Goal: Task Accomplishment & Management: Manage account settings

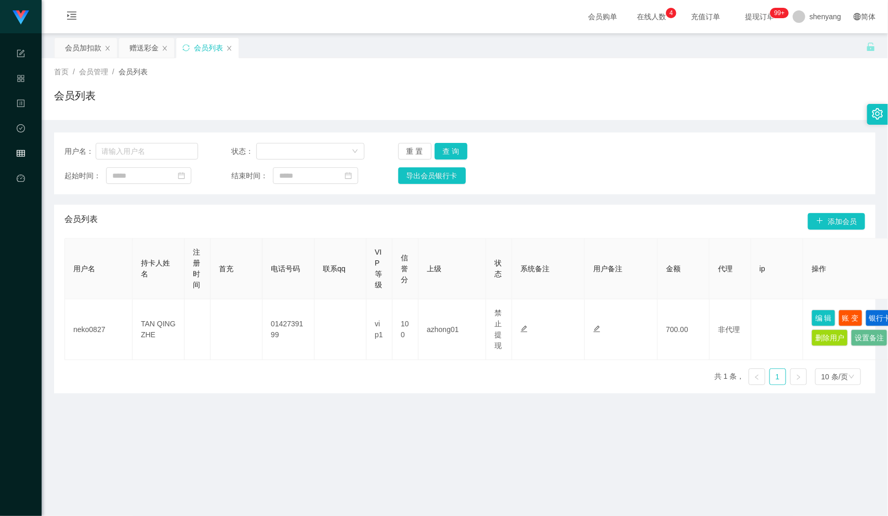
click at [593, 481] on main "关闭左侧 关闭右侧 关闭其它 刷新页面 会员加扣款 赠送彩金 会员列表 首页 / 会员管理 / 会员列表 / 会员列表 用户名： 状态： 重 置 查 询 起始…" at bounding box center [465, 329] width 846 height 592
click at [114, 153] on input "text" at bounding box center [147, 151] width 102 height 17
click at [145, 160] on div "用户名： 状态： 重 置 查 询 起始时间： 结束时间： 导出会员银行卡" at bounding box center [464, 164] width 821 height 62
click at [142, 153] on input "text" at bounding box center [147, 151] width 102 height 17
paste input "CLZ8899"
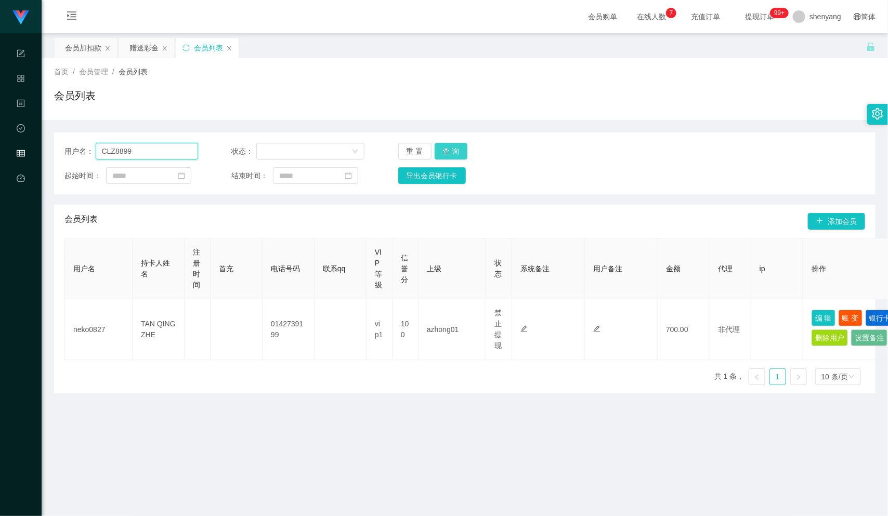
type input "CLZ8899"
click at [449, 149] on button "查 询" at bounding box center [451, 151] width 33 height 17
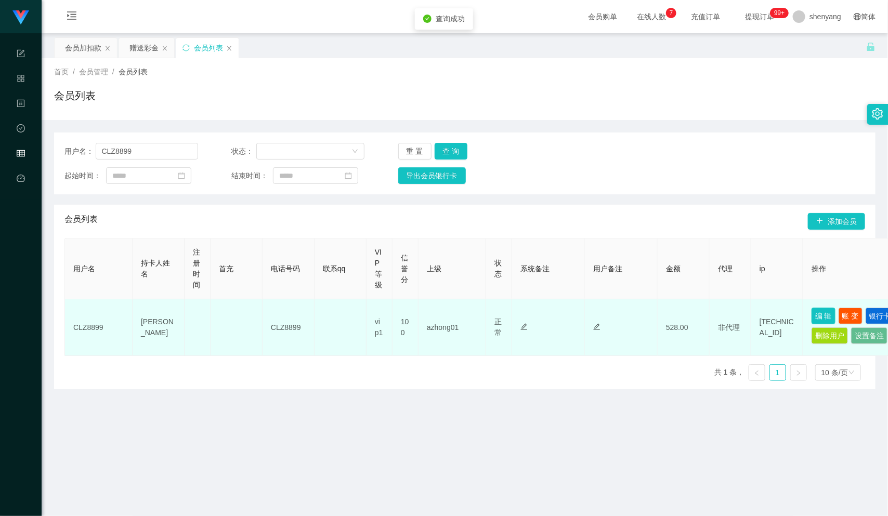
click at [828, 312] on button "编 辑" at bounding box center [824, 316] width 24 height 17
type input "CLZ8899"
type input "[PERSON_NAME]"
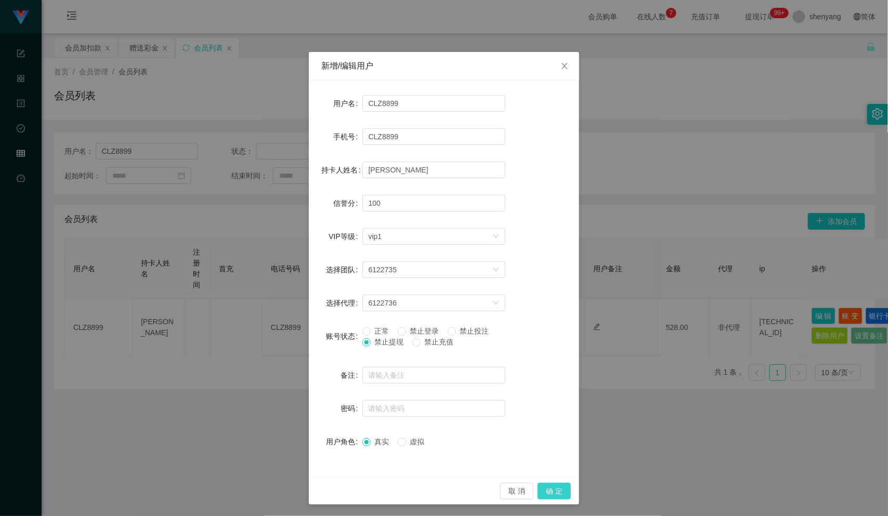
click at [555, 492] on button "确 定" at bounding box center [554, 491] width 33 height 17
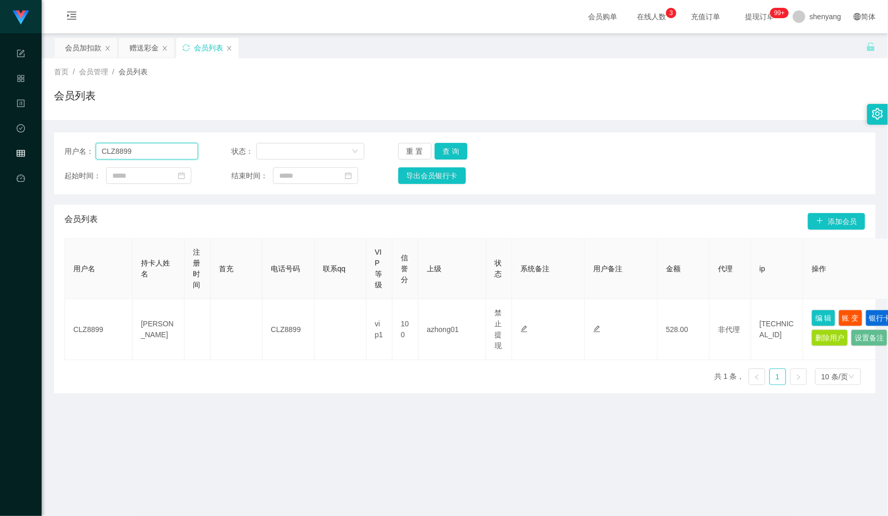
drag, startPoint x: 147, startPoint y: 152, endPoint x: 94, endPoint y: 153, distance: 53.0
click at [94, 153] on div "用户名： CLZ8899" at bounding box center [131, 151] width 134 height 17
click at [149, 152] on input "text" at bounding box center [147, 151] width 102 height 17
click at [134, 150] on input "text" at bounding box center [147, 151] width 102 height 17
click at [129, 153] on input "text" at bounding box center [147, 151] width 102 height 17
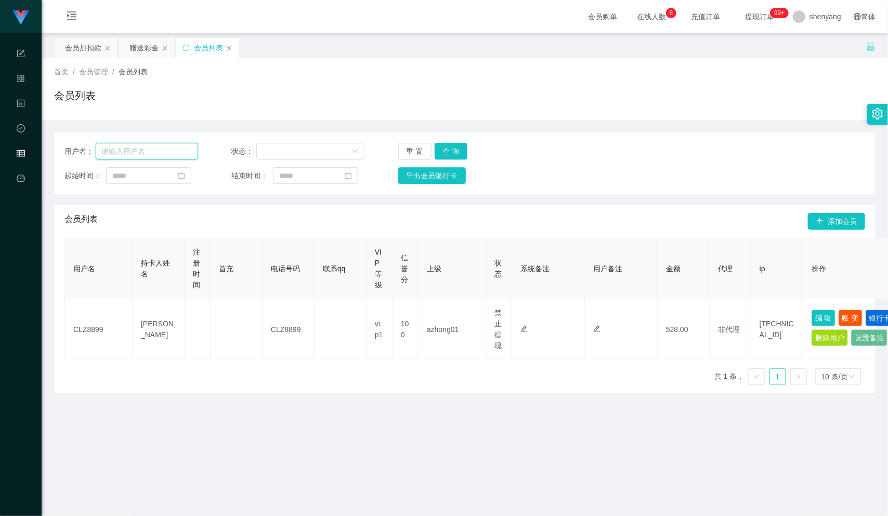
paste input "Chonglui"
type input "Chonglui"
click at [449, 148] on button "查 询" at bounding box center [451, 151] width 33 height 17
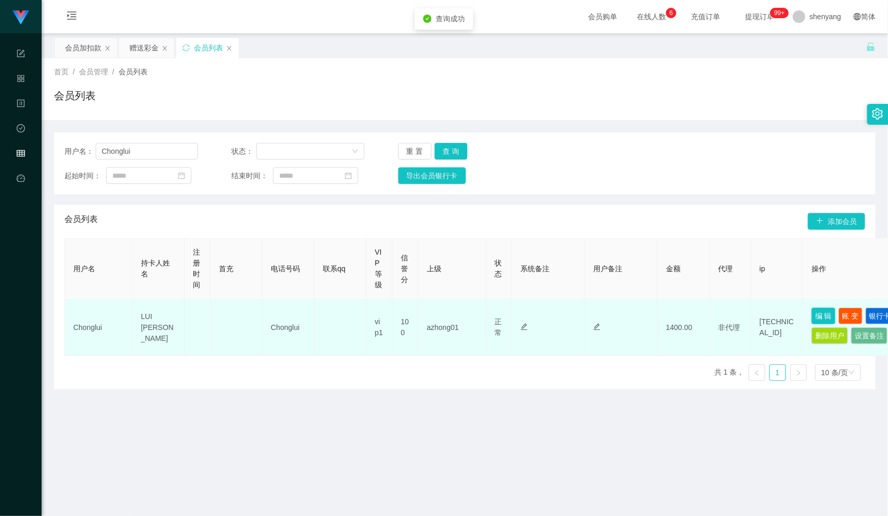
click at [821, 315] on button "编 辑" at bounding box center [824, 316] width 24 height 17
type input "Chonglui"
type input "LUI [PERSON_NAME]"
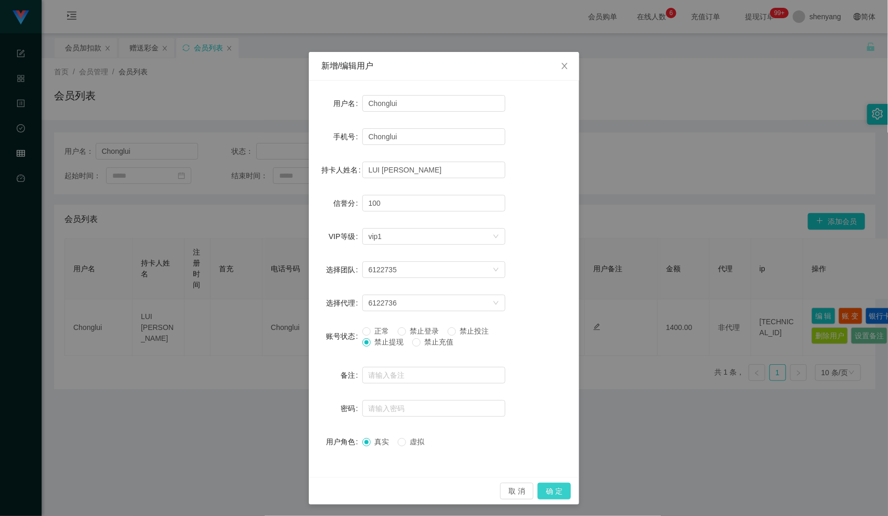
click at [554, 491] on button "确 定" at bounding box center [554, 491] width 33 height 17
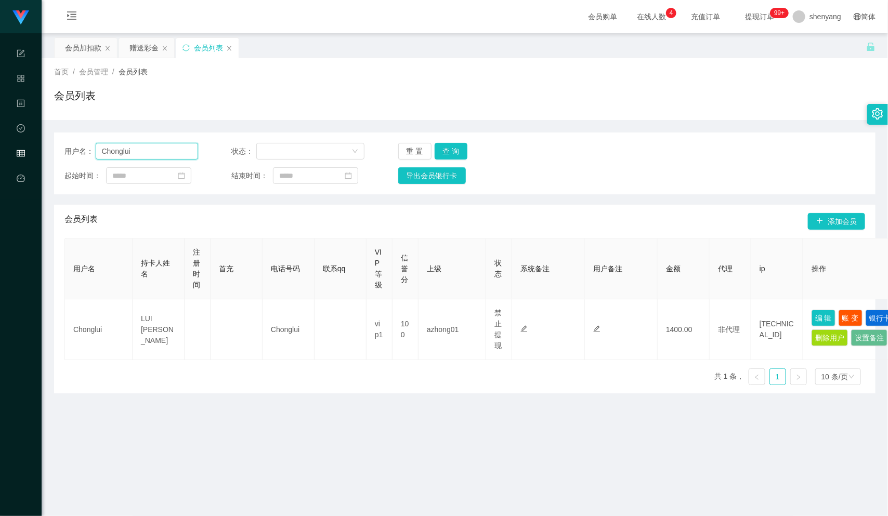
drag, startPoint x: 140, startPoint y: 148, endPoint x: 73, endPoint y: 163, distance: 68.6
click at [55, 159] on div "用户名： Chonglui 状态： 重 置 查 询 起始时间： 结束时间： 导出会员银行卡" at bounding box center [464, 164] width 821 height 62
paste input "chinkhailin"
type input "chinkhailin"
click at [448, 150] on button "查 询" at bounding box center [451, 151] width 33 height 17
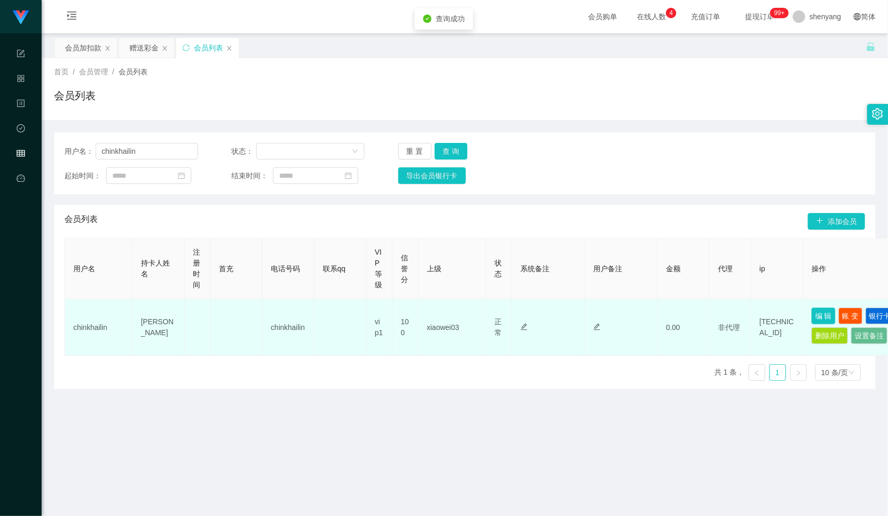
click at [821, 313] on button "编 辑" at bounding box center [824, 316] width 24 height 17
type input "chinkhailin"
type input "[PERSON_NAME]"
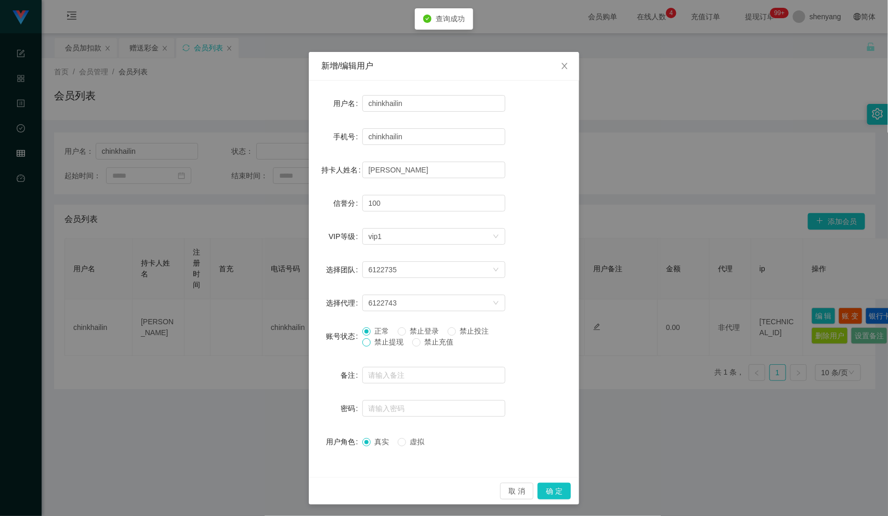
click at [364, 342] on span at bounding box center [366, 342] width 8 height 8
click at [545, 492] on button "确 定" at bounding box center [554, 491] width 33 height 17
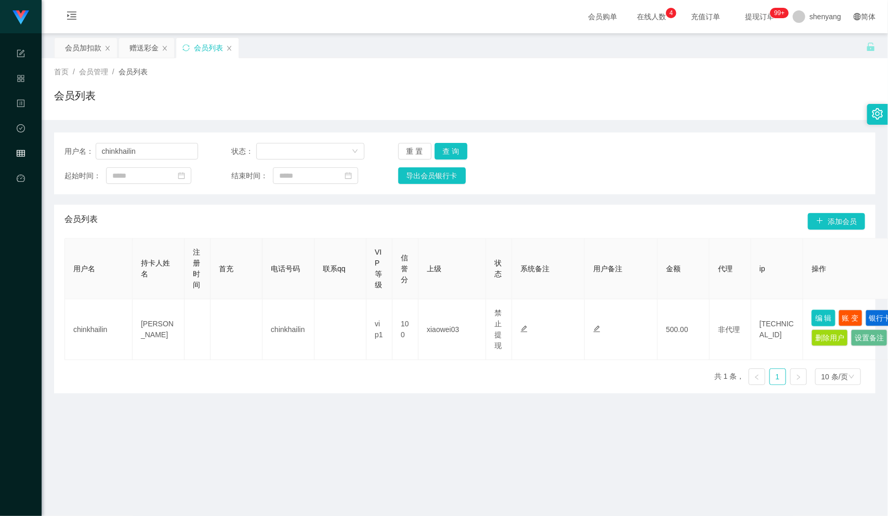
click at [812, 310] on button "编 辑" at bounding box center [824, 318] width 24 height 17
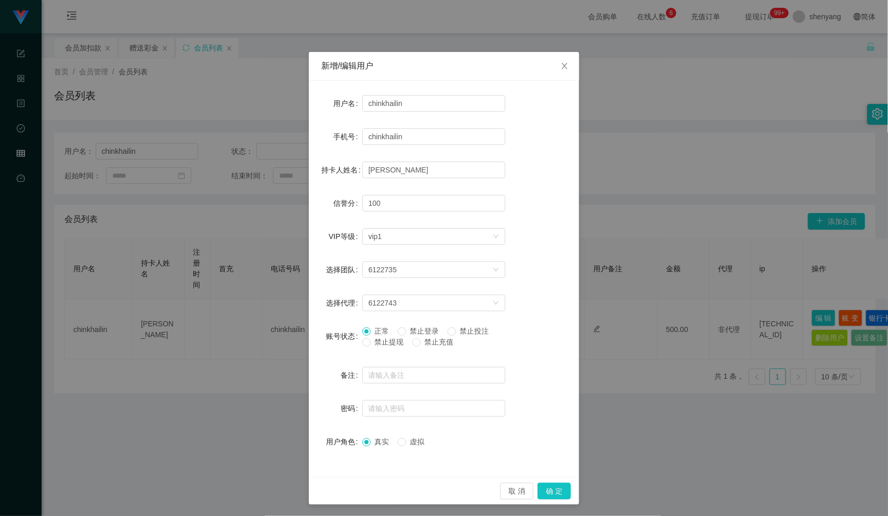
click at [214, 101] on div "新增/编辑用户 用户名 chinkhailin 手机号 chinkhailin 持卡人姓名 chin khai [PERSON_NAME] 信誉分 100 V…" at bounding box center [444, 258] width 888 height 516
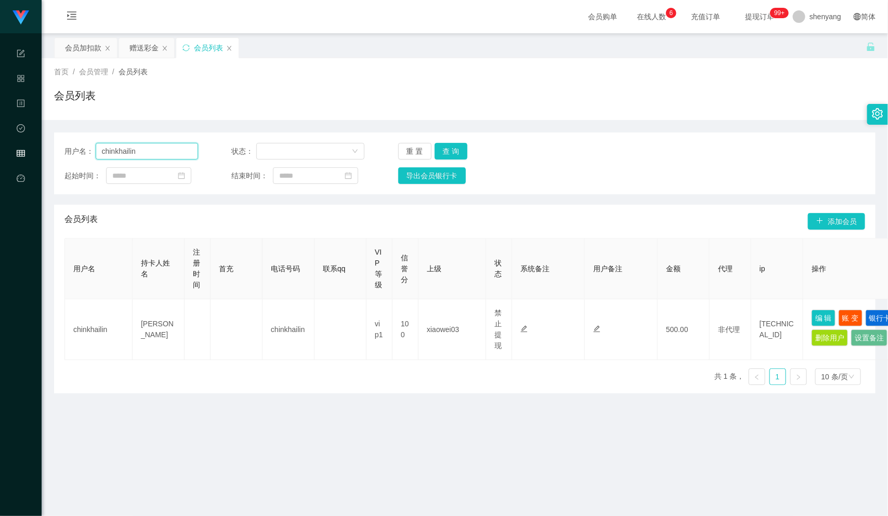
drag, startPoint x: 120, startPoint y: 156, endPoint x: 88, endPoint y: 158, distance: 32.3
click at [88, 158] on div "用户名： [PERSON_NAME]" at bounding box center [131, 151] width 134 height 17
paste input "UJX006"
type input "UJX006"
click at [449, 145] on button "查 询" at bounding box center [451, 151] width 33 height 17
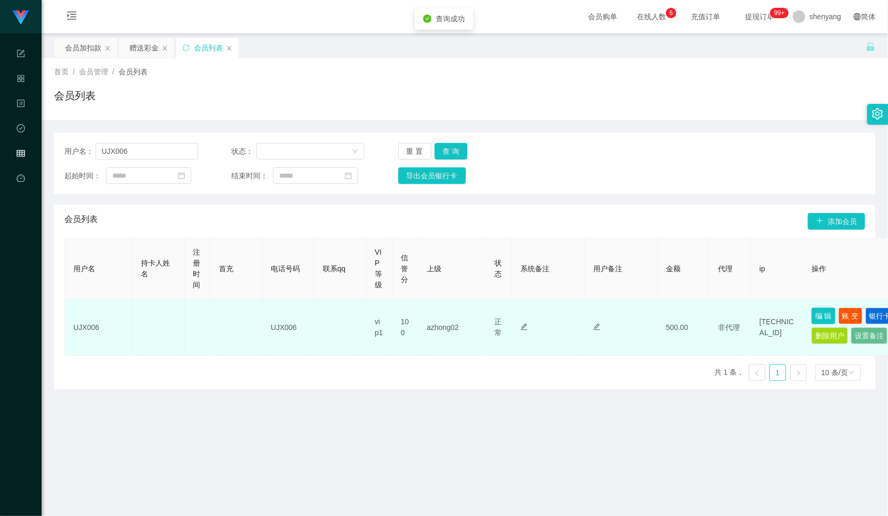
click at [819, 316] on button "编 辑" at bounding box center [824, 316] width 24 height 17
type input "UJX006"
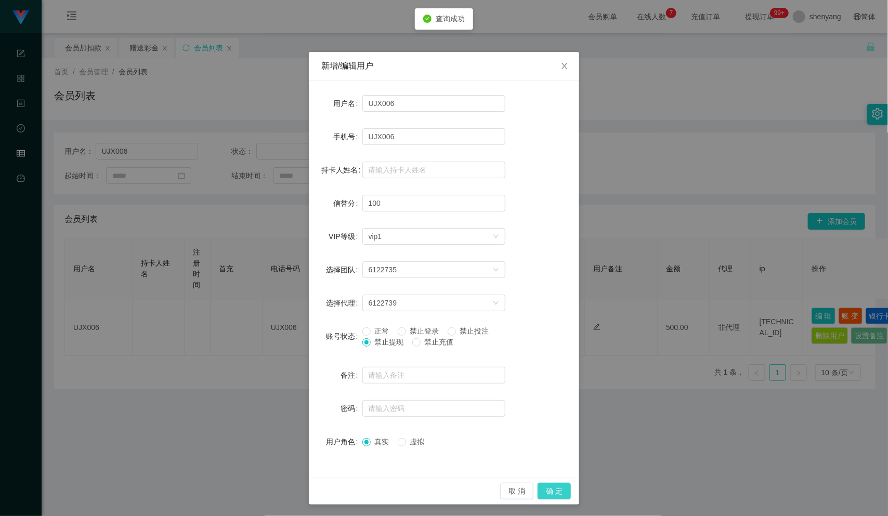
click at [556, 490] on button "确 定" at bounding box center [554, 491] width 33 height 17
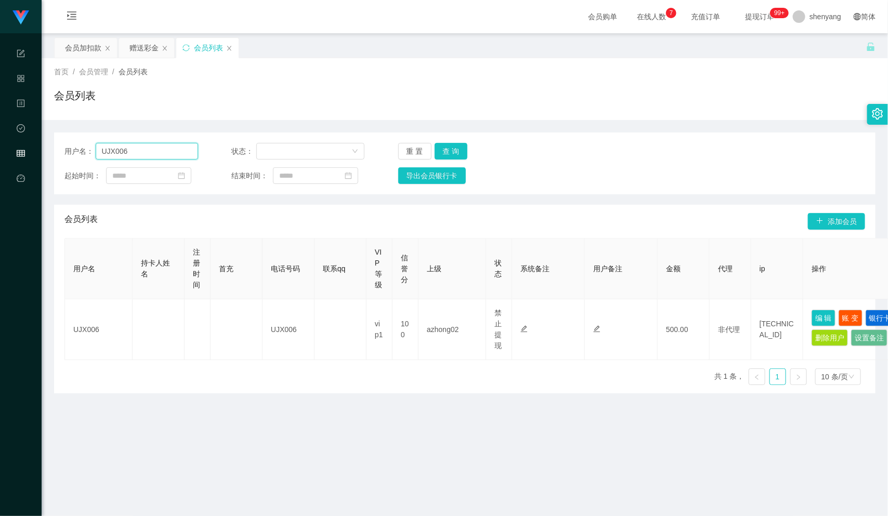
drag, startPoint x: 131, startPoint y: 151, endPoint x: 89, endPoint y: 153, distance: 41.6
click at [89, 153] on div "用户名： UJX006" at bounding box center [131, 151] width 134 height 17
click at [134, 149] on input "text" at bounding box center [147, 151] width 102 height 17
paste input "CHinkaiseng"
type input "CHinkaiseng"
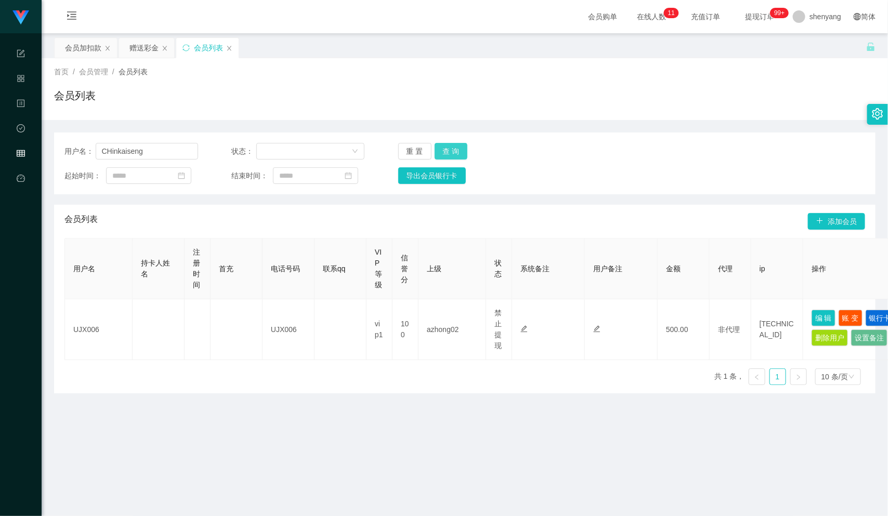
click at [454, 150] on button "查 询" at bounding box center [451, 151] width 33 height 17
click at [825, 314] on button "编 辑" at bounding box center [824, 316] width 24 height 17
type input "ChinKaiSeng"
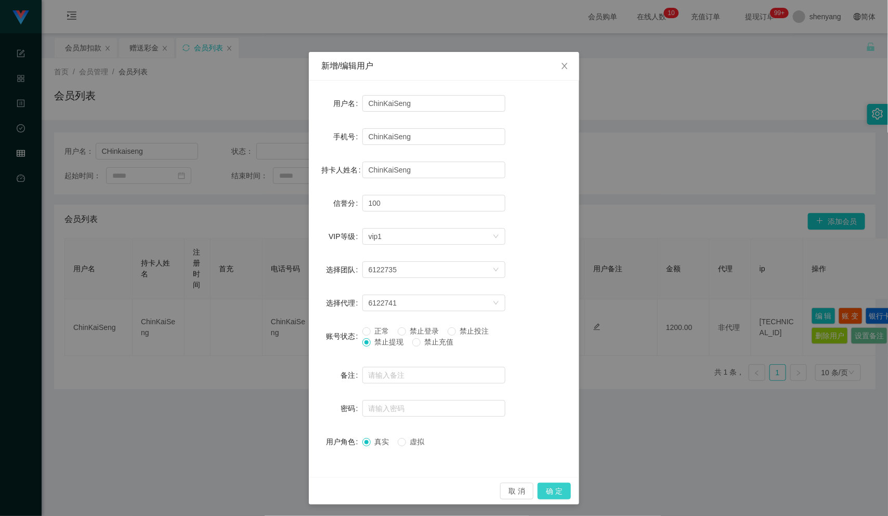
click at [552, 488] on button "确 定" at bounding box center [554, 491] width 33 height 17
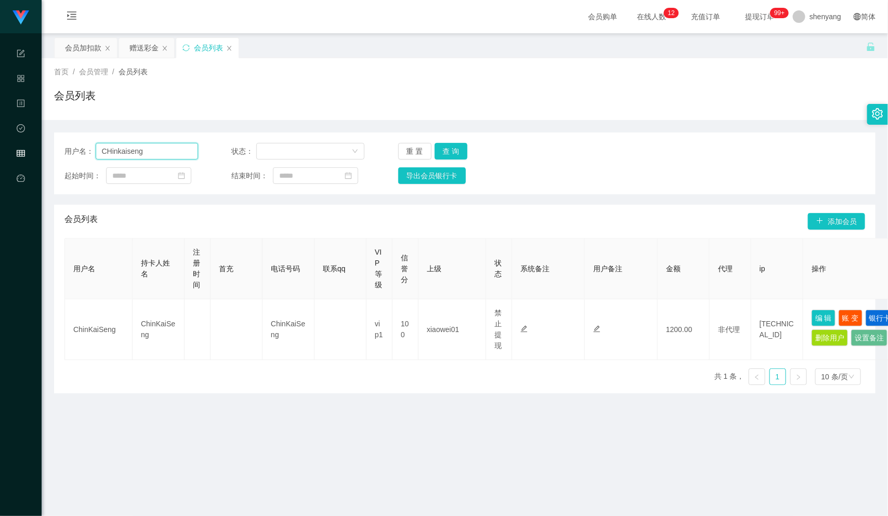
drag, startPoint x: 150, startPoint y: 153, endPoint x: 80, endPoint y: 161, distance: 70.6
click at [80, 161] on div "用户名： CHinkaiseng 状态： 重 置 查 询 起始时间： 结束时间： 导出会员银行卡" at bounding box center [464, 164] width 821 height 62
click at [130, 149] on input "text" at bounding box center [147, 151] width 102 height 17
paste input "lonelyjang"
type input "lonelyjang"
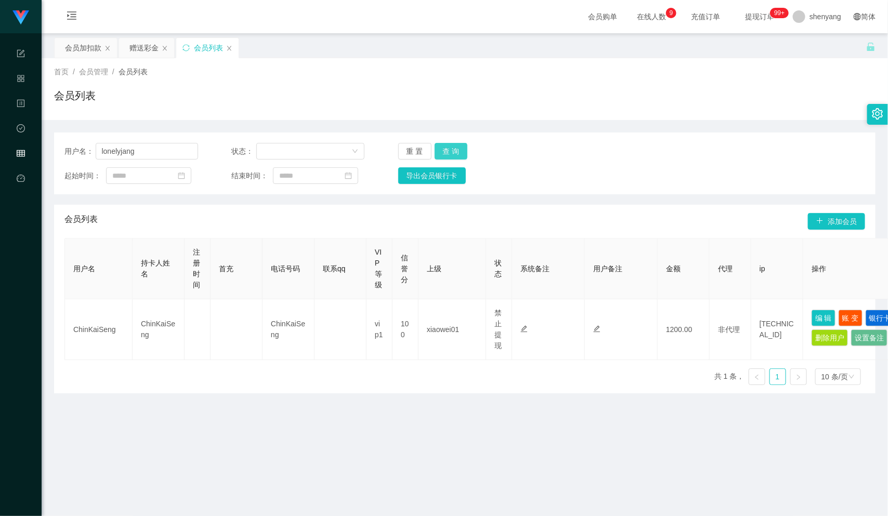
drag, startPoint x: 457, startPoint y: 147, endPoint x: 468, endPoint y: 150, distance: 11.9
click at [456, 147] on button "查 询" at bounding box center [451, 151] width 33 height 17
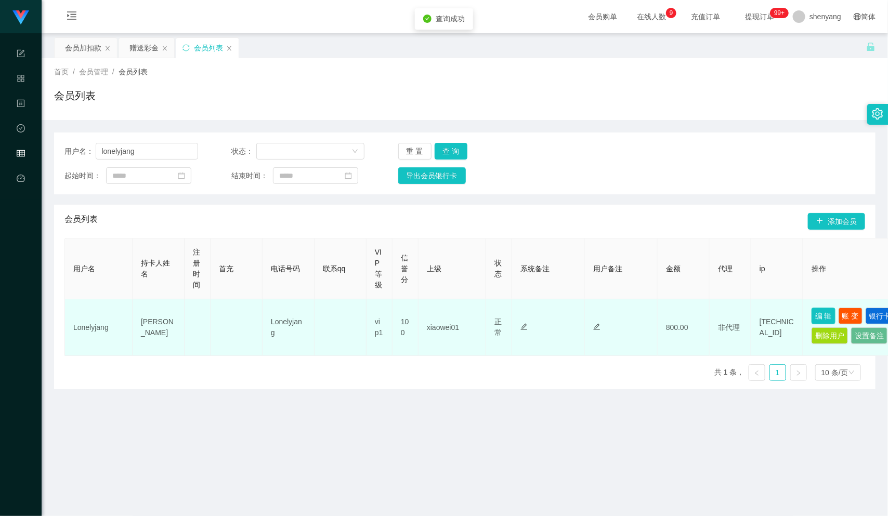
click at [824, 316] on button "编 辑" at bounding box center [824, 316] width 24 height 17
type input "Lonelyjang"
type input "[PERSON_NAME]"
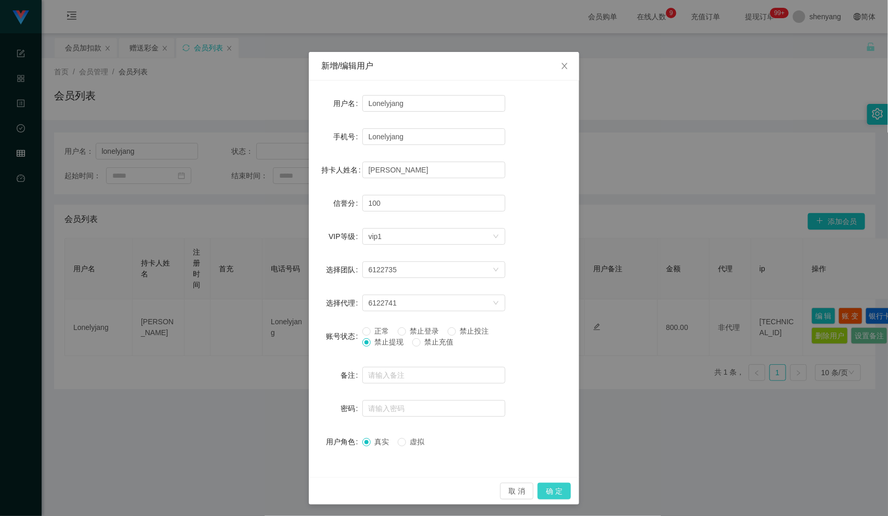
click at [554, 488] on button "确 定" at bounding box center [554, 491] width 33 height 17
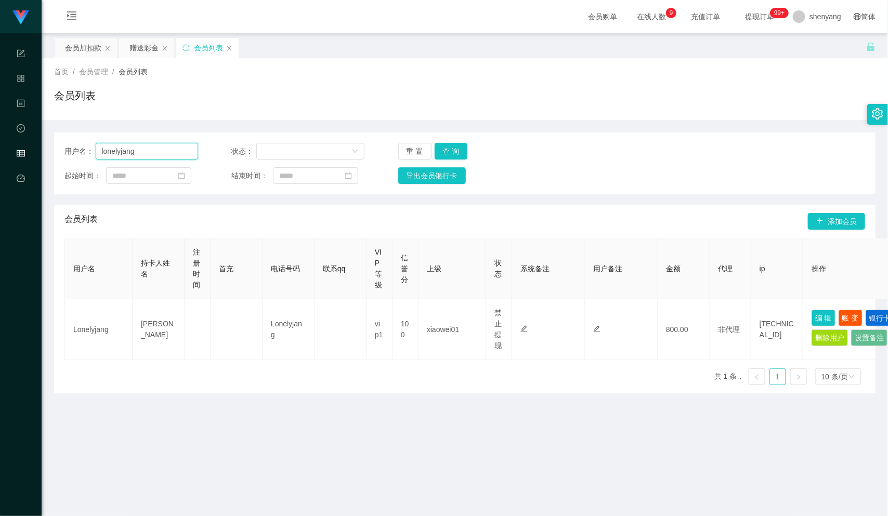
drag, startPoint x: 145, startPoint y: 150, endPoint x: 99, endPoint y: 161, distance: 47.7
click at [99, 161] on div "用户名： lonelyjang 状态： 重 置 查 询 起始时间： 结束时间： 导出会员银行卡" at bounding box center [464, 164] width 821 height 62
paste input "weemeen722"
type input "weemeen722"
click at [448, 147] on button "查 询" at bounding box center [451, 151] width 33 height 17
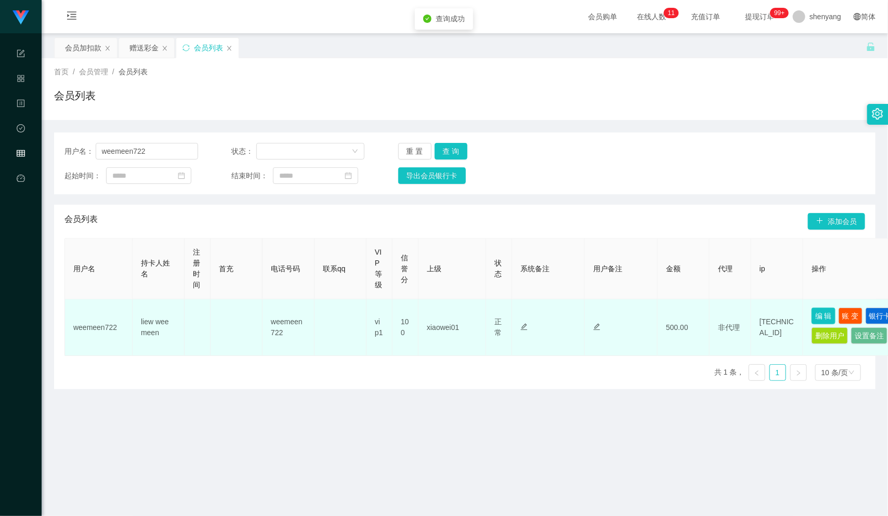
click at [824, 314] on button "编 辑" at bounding box center [824, 316] width 24 height 17
type input "weemeen722"
type input "liew wee meen"
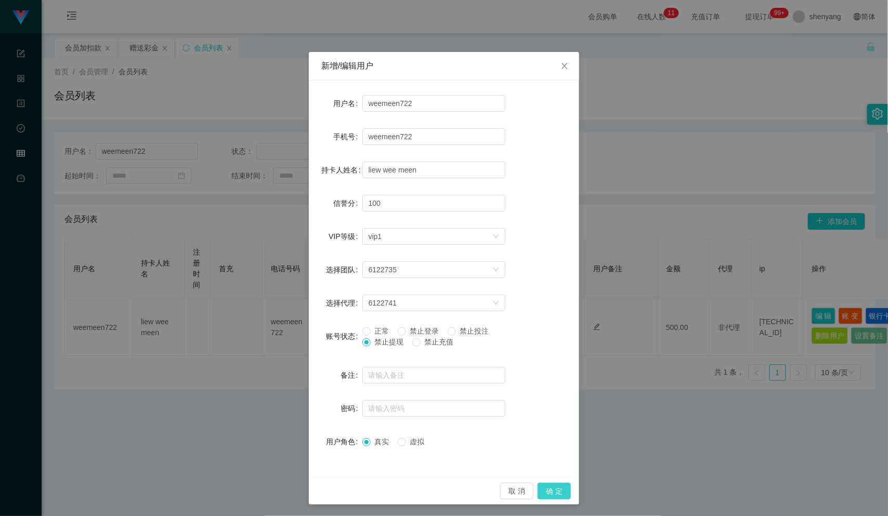
click at [543, 487] on button "确 定" at bounding box center [554, 491] width 33 height 17
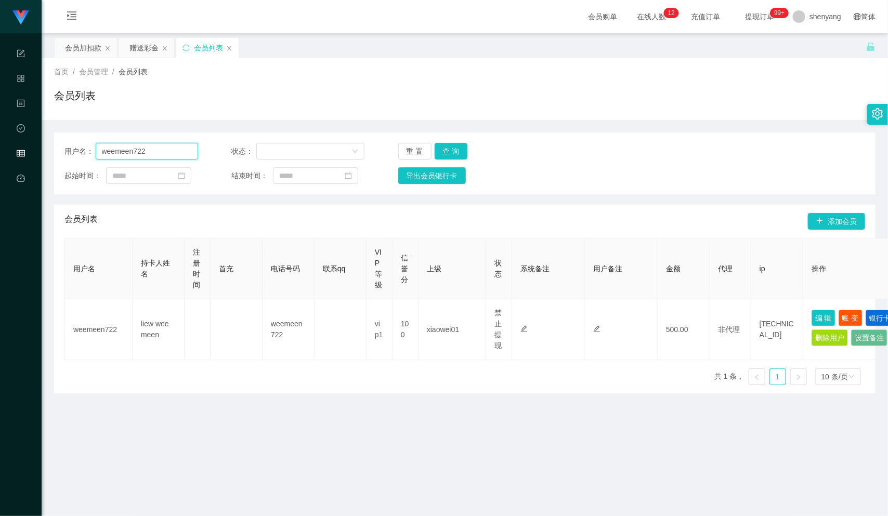
drag, startPoint x: 150, startPoint y: 150, endPoint x: 84, endPoint y: 151, distance: 66.0
click at [84, 151] on div "用户名： weemeen722" at bounding box center [131, 151] width 134 height 17
paste input "chailingkho2051"
type input "chailingkho2051"
click at [447, 147] on button "查 询" at bounding box center [451, 151] width 33 height 17
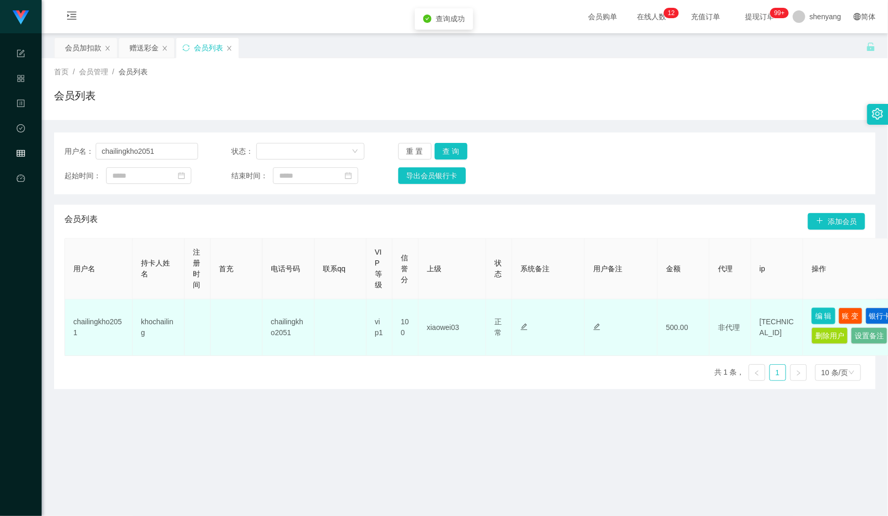
click at [825, 311] on button "编 辑" at bounding box center [824, 316] width 24 height 17
type input "chailingkho2051"
type input "khochailing"
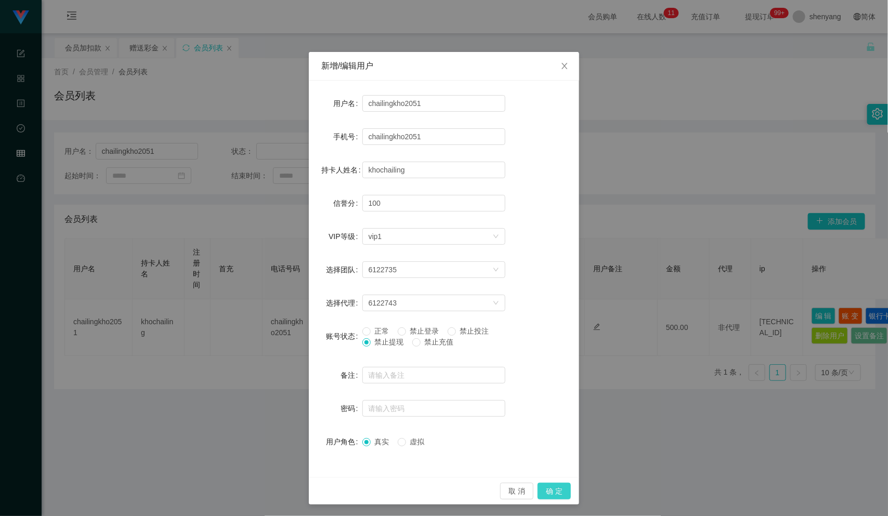
click at [548, 489] on button "确 定" at bounding box center [554, 491] width 33 height 17
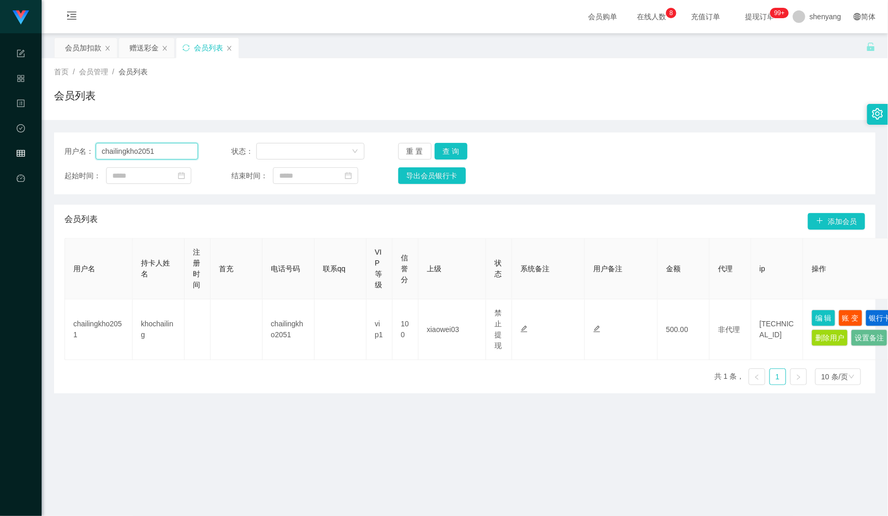
drag, startPoint x: 158, startPoint y: 149, endPoint x: 88, endPoint y: 149, distance: 70.2
click at [88, 149] on div "用户名： chailingkho2051" at bounding box center [131, 151] width 134 height 17
click at [139, 149] on input "text" at bounding box center [147, 151] width 102 height 17
paste input "KC888"
type input "KC888"
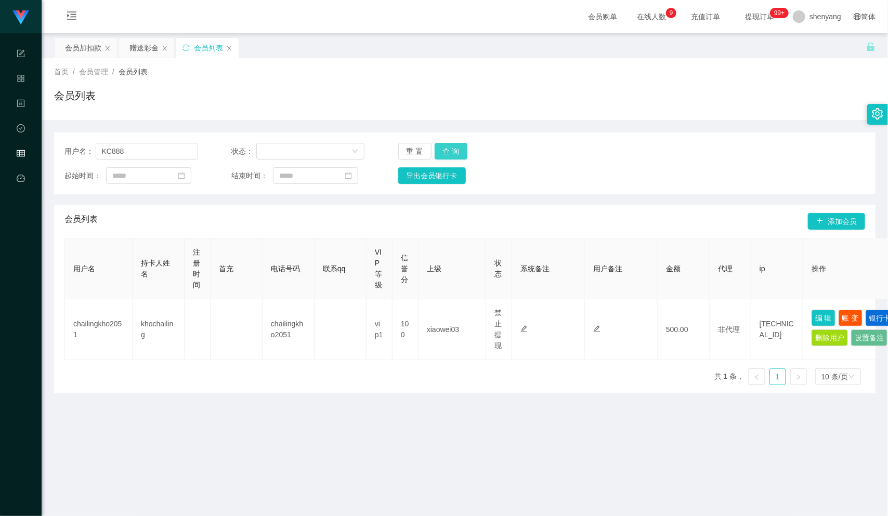
click at [451, 144] on button "查 询" at bounding box center [451, 151] width 33 height 17
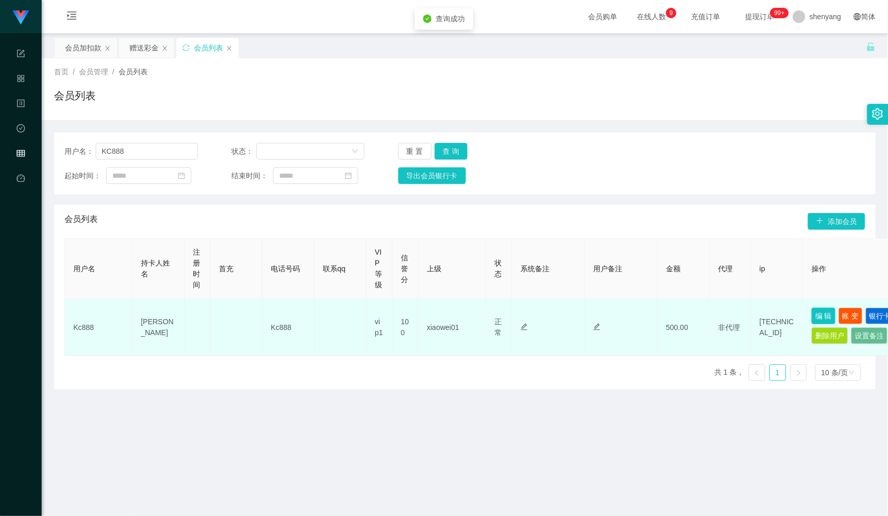
click at [820, 312] on button "编 辑" at bounding box center [824, 316] width 24 height 17
type input "Kc888"
type input "[PERSON_NAME]"
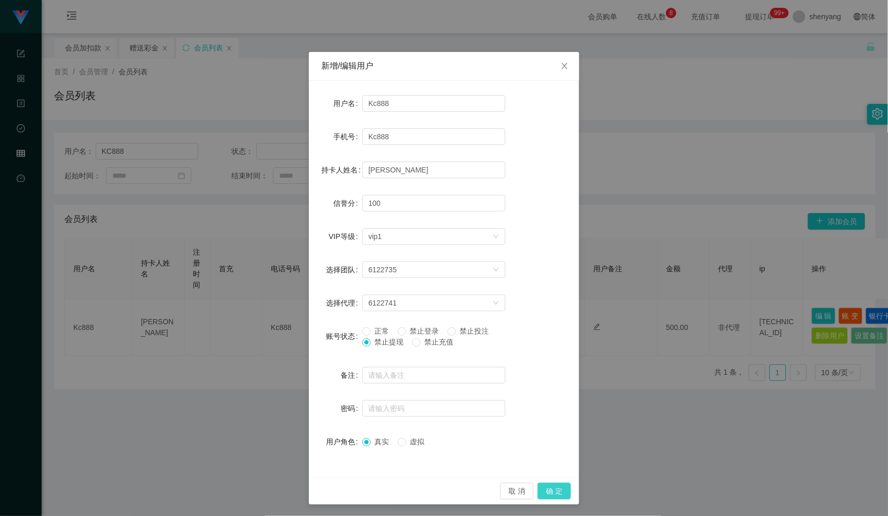
click at [554, 492] on button "确 定" at bounding box center [554, 491] width 33 height 17
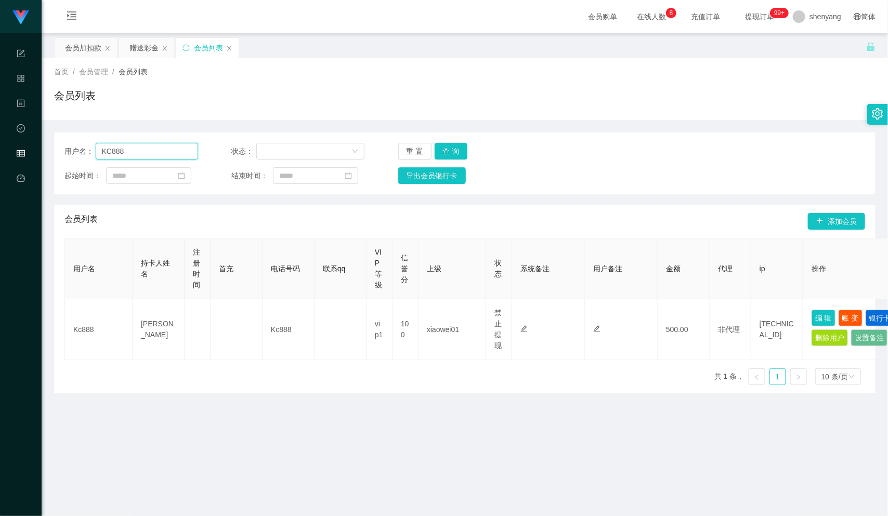
drag, startPoint x: 130, startPoint y: 148, endPoint x: 80, endPoint y: 147, distance: 49.9
click at [80, 147] on div "用户名： KC888" at bounding box center [131, 151] width 134 height 17
click at [131, 159] on input "text" at bounding box center [147, 151] width 102 height 17
paste input "tzenyie01"
type input "tzenyie01"
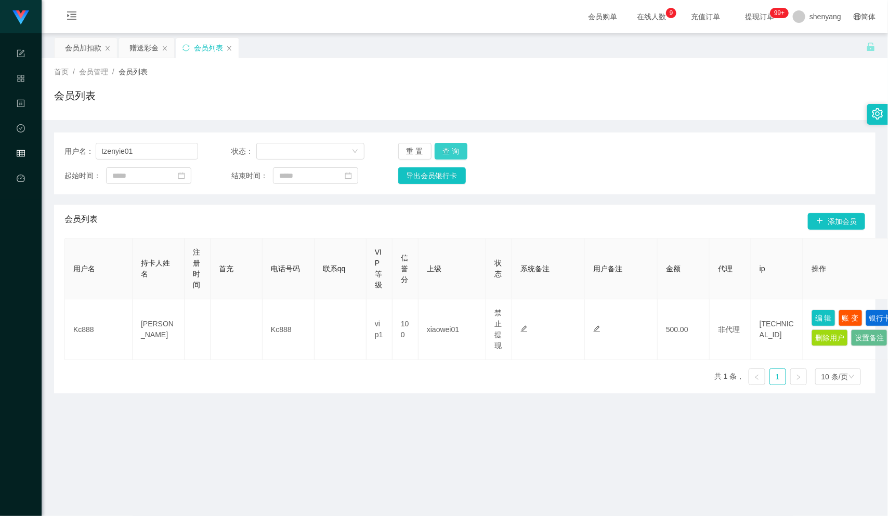
click at [451, 148] on button "查 询" at bounding box center [451, 151] width 33 height 17
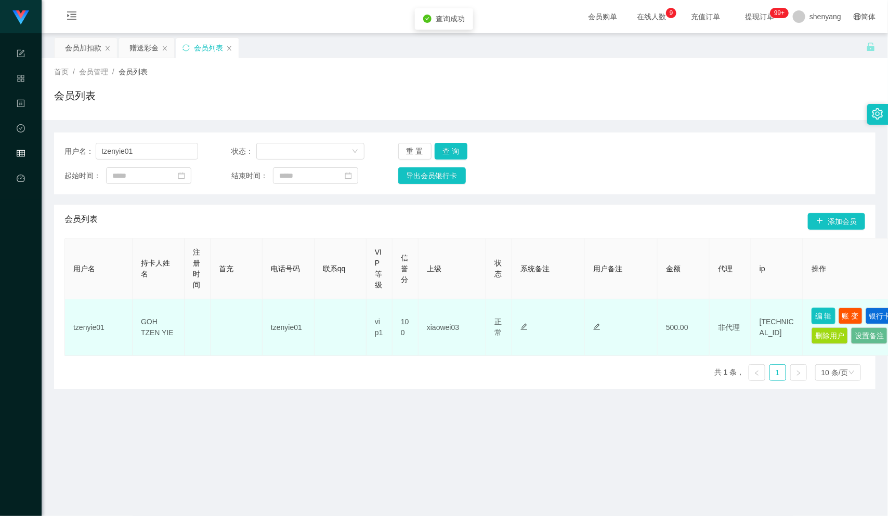
click at [822, 313] on button "编 辑" at bounding box center [824, 316] width 24 height 17
type input "tzenyie01"
type input "GOH TZEN YIE"
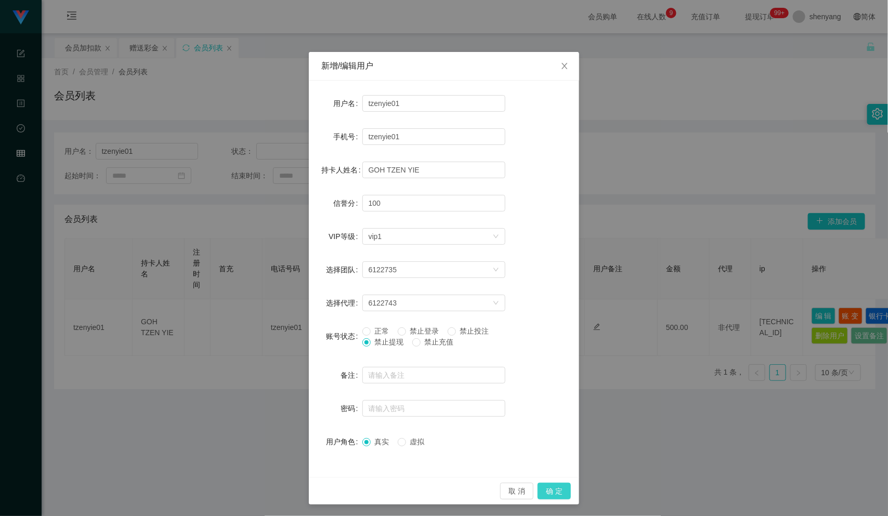
click at [550, 488] on button "确 定" at bounding box center [554, 491] width 33 height 17
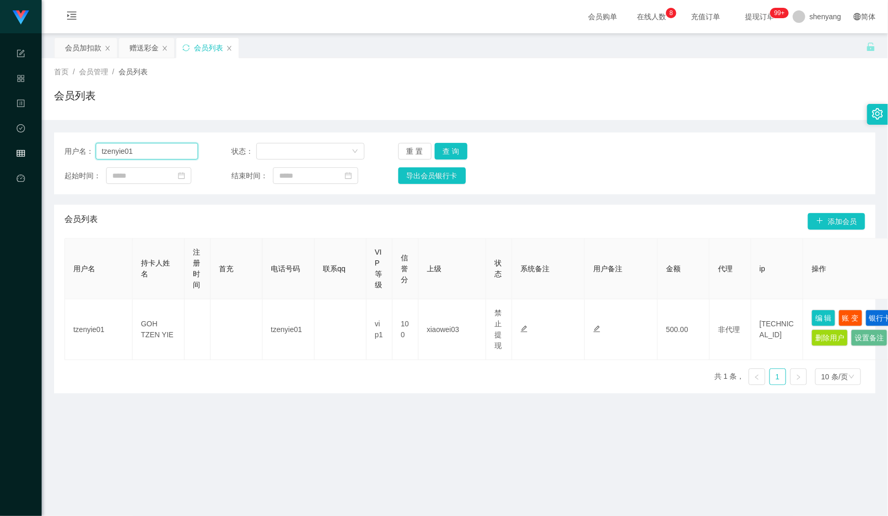
drag, startPoint x: 141, startPoint y: 151, endPoint x: 108, endPoint y: 158, distance: 33.4
click at [99, 158] on input "tzenyie01" at bounding box center [147, 151] width 102 height 17
paste input "ArhYin"
type input "ArhYin"
click at [451, 145] on button "查 询" at bounding box center [451, 151] width 33 height 17
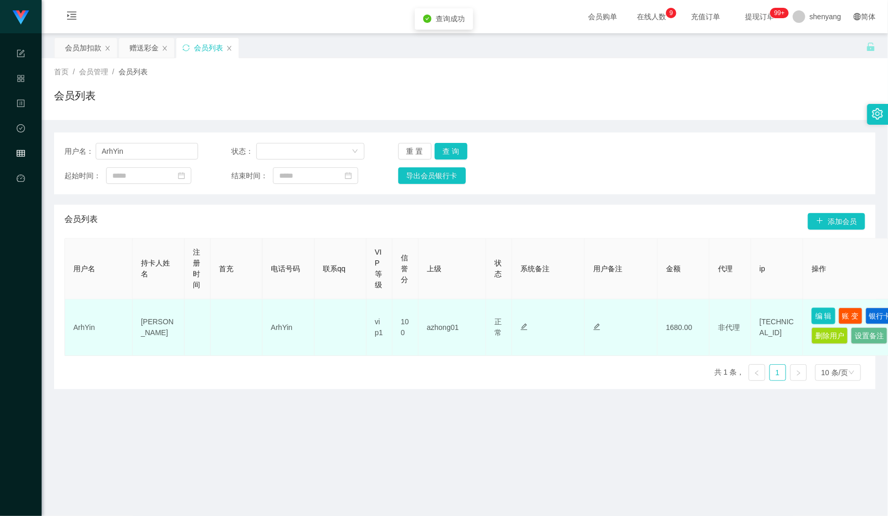
click at [824, 314] on button "编 辑" at bounding box center [824, 316] width 24 height 17
type input "ArhYin"
type input "[PERSON_NAME]"
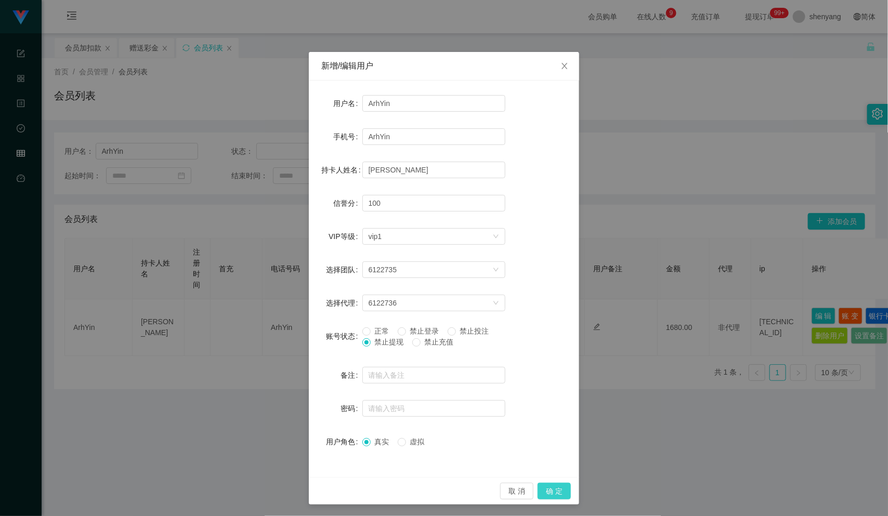
click at [555, 491] on button "确 定" at bounding box center [554, 491] width 33 height 17
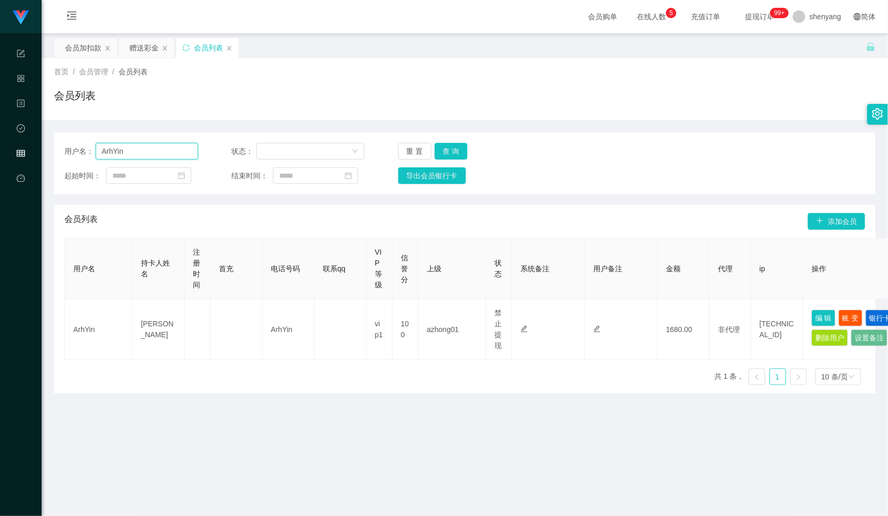
drag, startPoint x: 120, startPoint y: 156, endPoint x: 74, endPoint y: 164, distance: 46.8
click at [74, 164] on div "用户名： ArhYin 状态： 重 置 查 询 起始时间： 结束时间： 导出会员银行卡" at bounding box center [464, 164] width 821 height 62
click at [147, 150] on input "text" at bounding box center [147, 151] width 102 height 17
paste input "Carol13"
type input "Carol13"
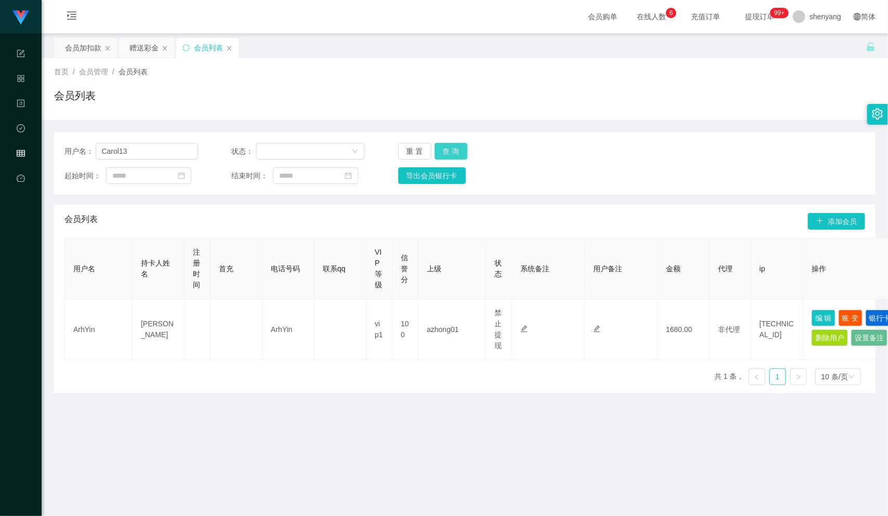
click at [454, 148] on button "查 询" at bounding box center [451, 151] width 33 height 17
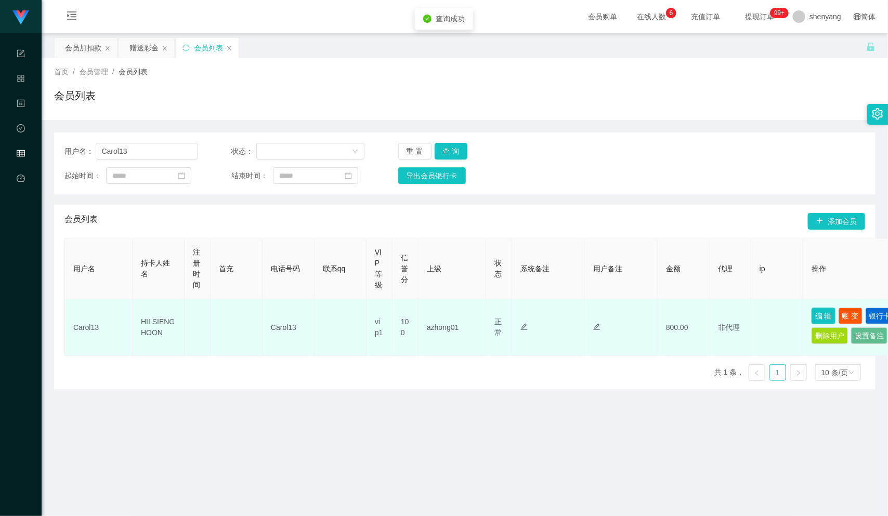
click at [822, 310] on button "编 辑" at bounding box center [824, 316] width 24 height 17
type input "Carol13"
type input "HII SIENG HOON"
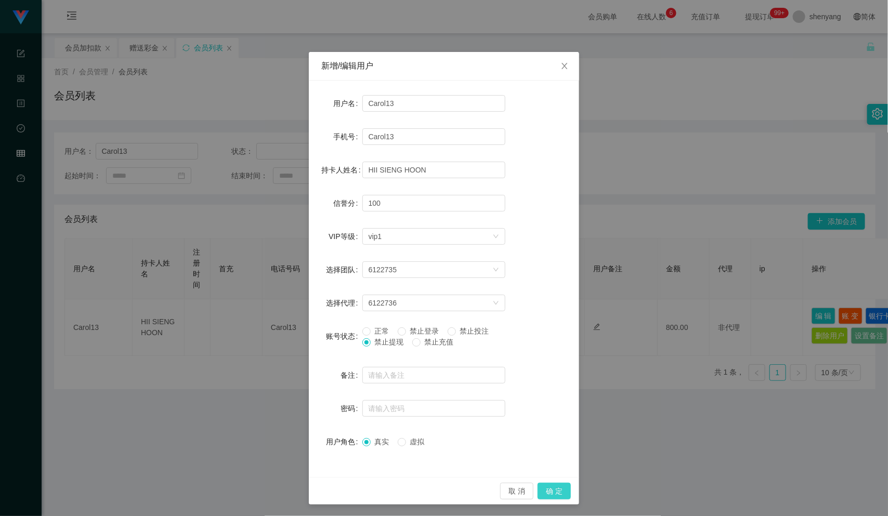
click at [551, 490] on button "确 定" at bounding box center [554, 491] width 33 height 17
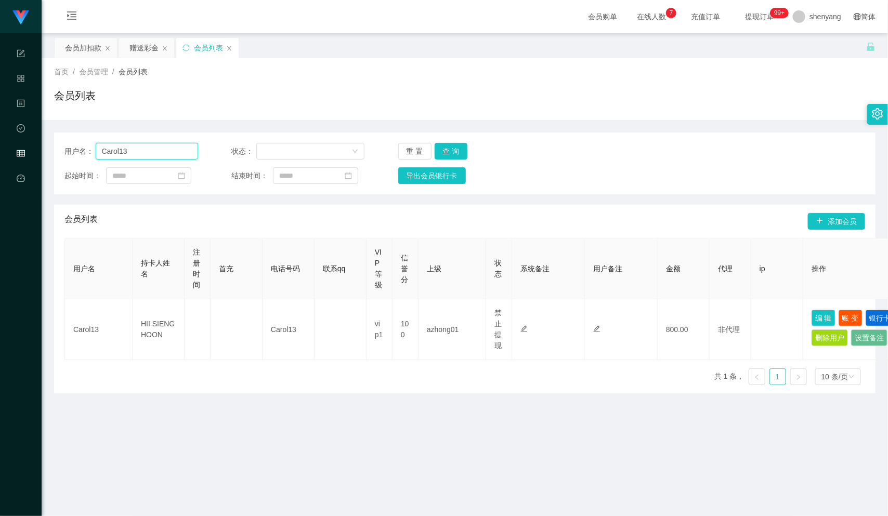
drag, startPoint x: 139, startPoint y: 147, endPoint x: 56, endPoint y: 145, distance: 83.2
click at [56, 145] on div "用户名： Carol13 状态： 重 置 查 询 起始时间： 结束时间： 导出会员银行卡" at bounding box center [464, 164] width 821 height 62
